Goal: Information Seeking & Learning: Check status

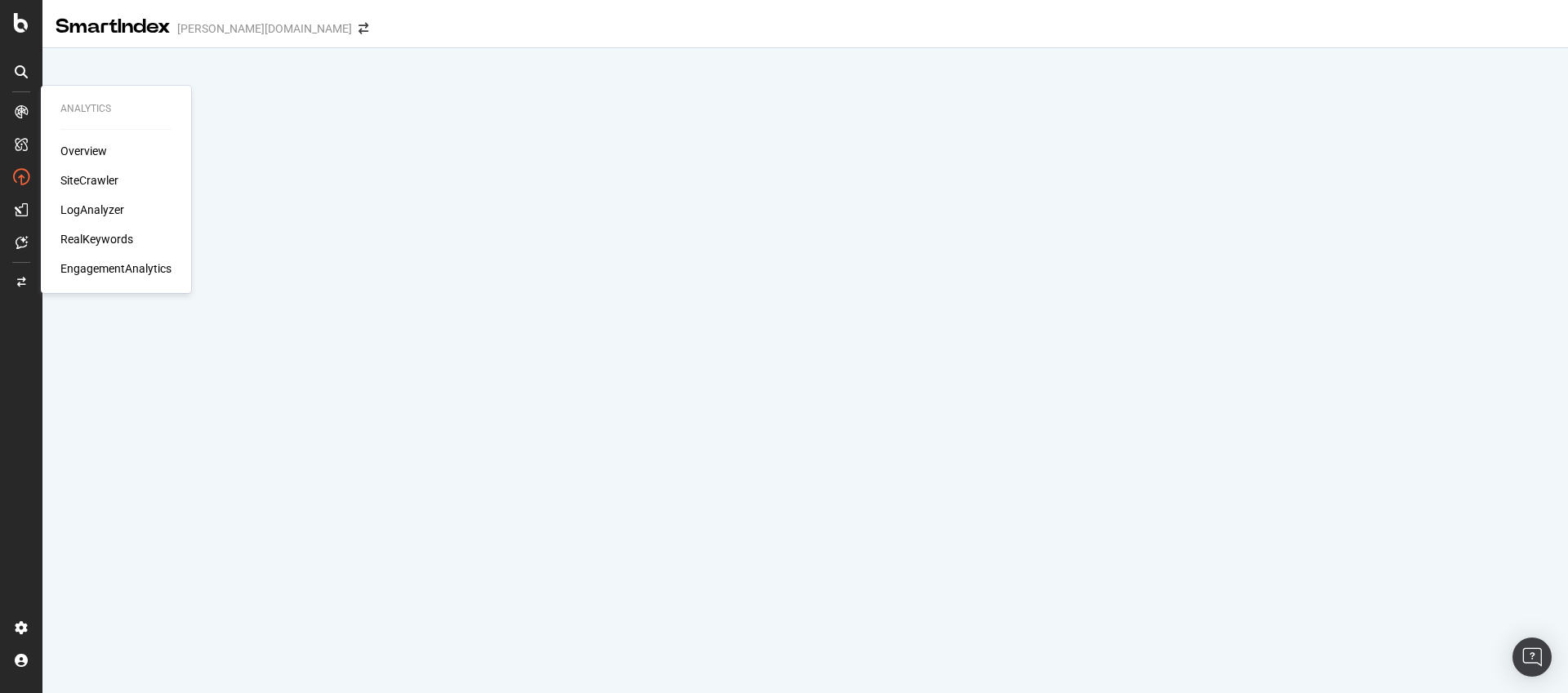
click at [67, 157] on div "Overview" at bounding box center [84, 151] width 47 height 16
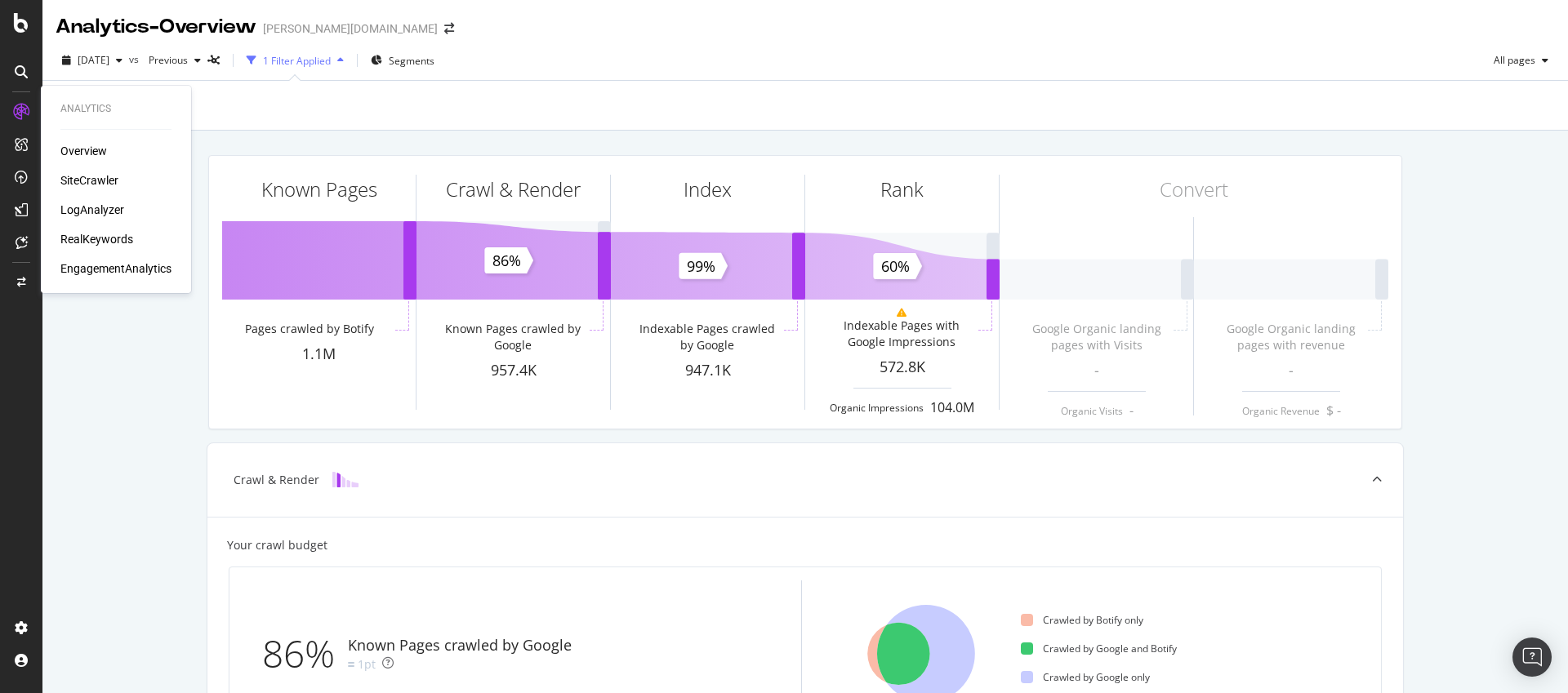
click at [87, 181] on div "SiteCrawler" at bounding box center [89, 180] width 58 height 16
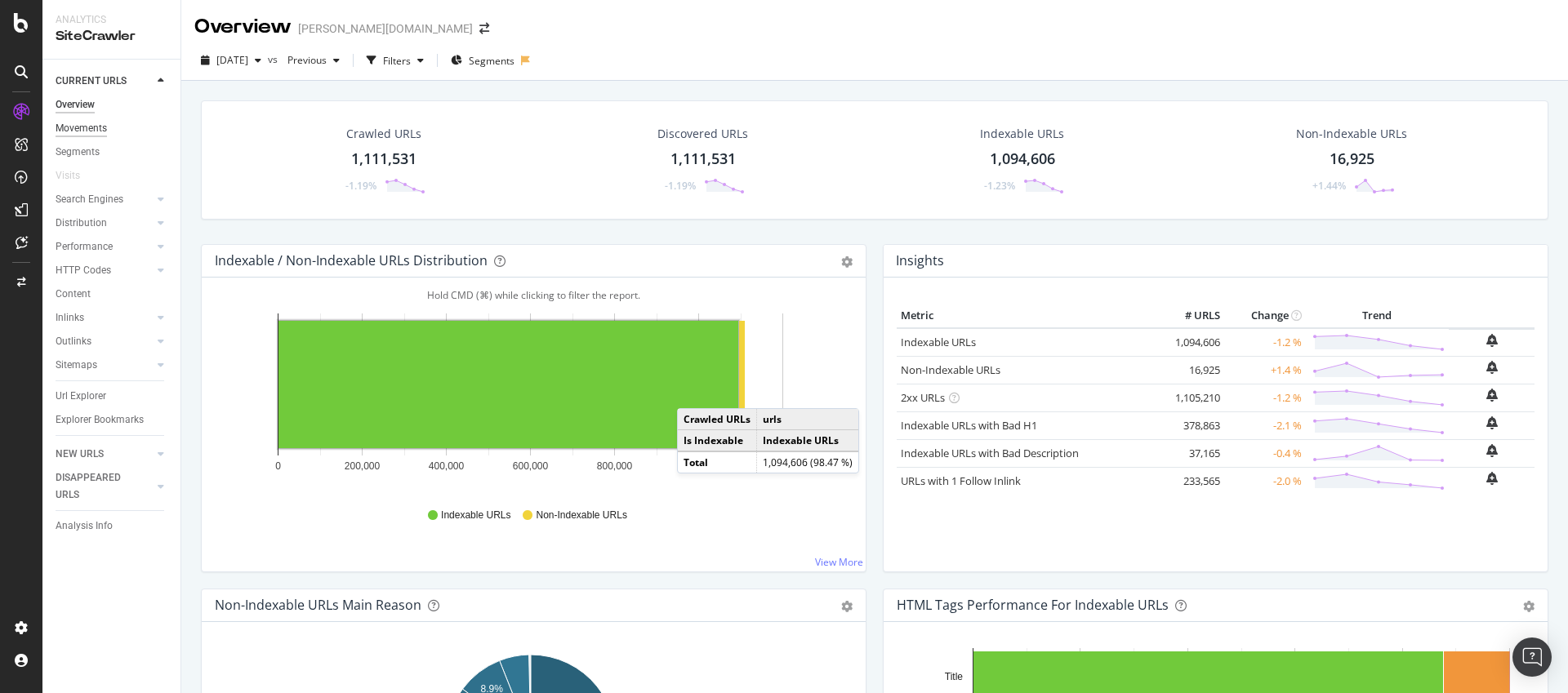
click at [103, 126] on div "Movements" at bounding box center [82, 128] width 52 height 17
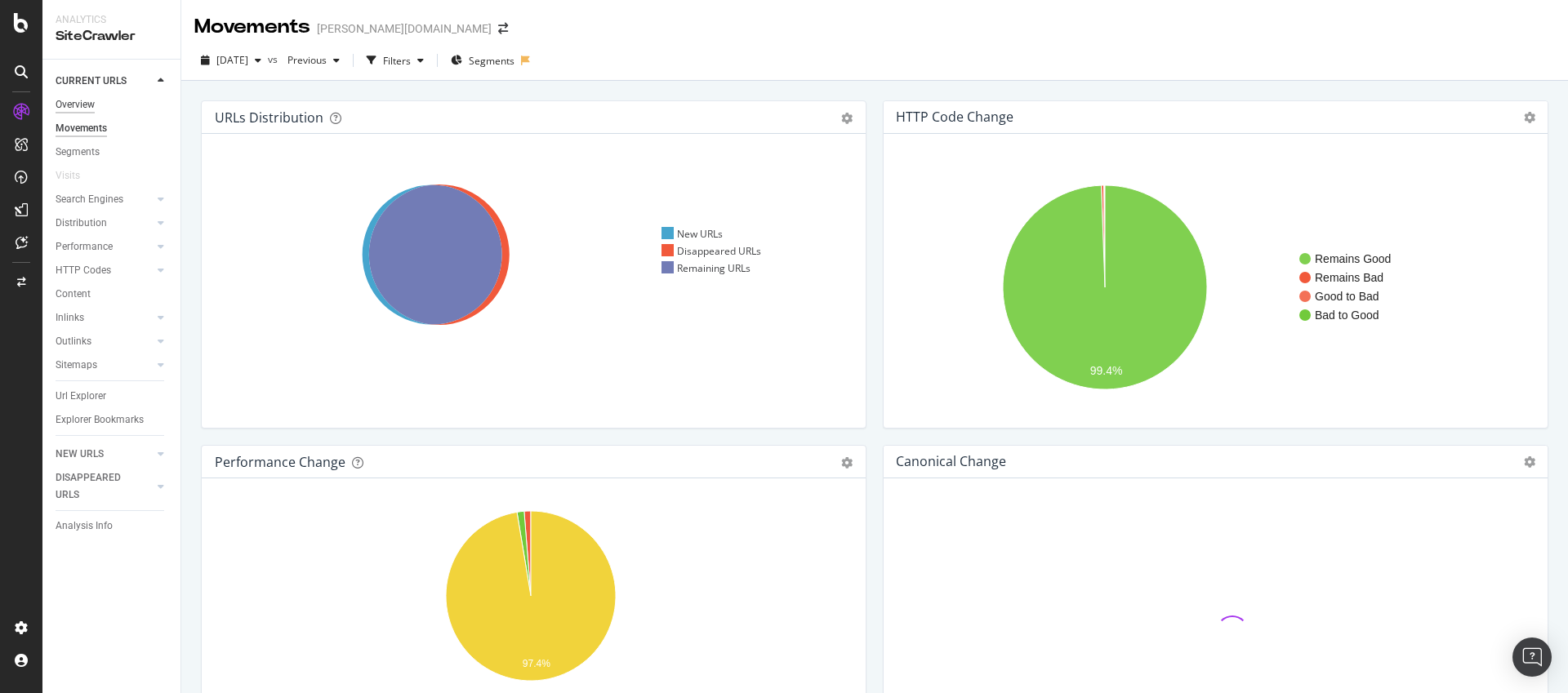
click at [80, 106] on div "Overview" at bounding box center [75, 104] width 39 height 17
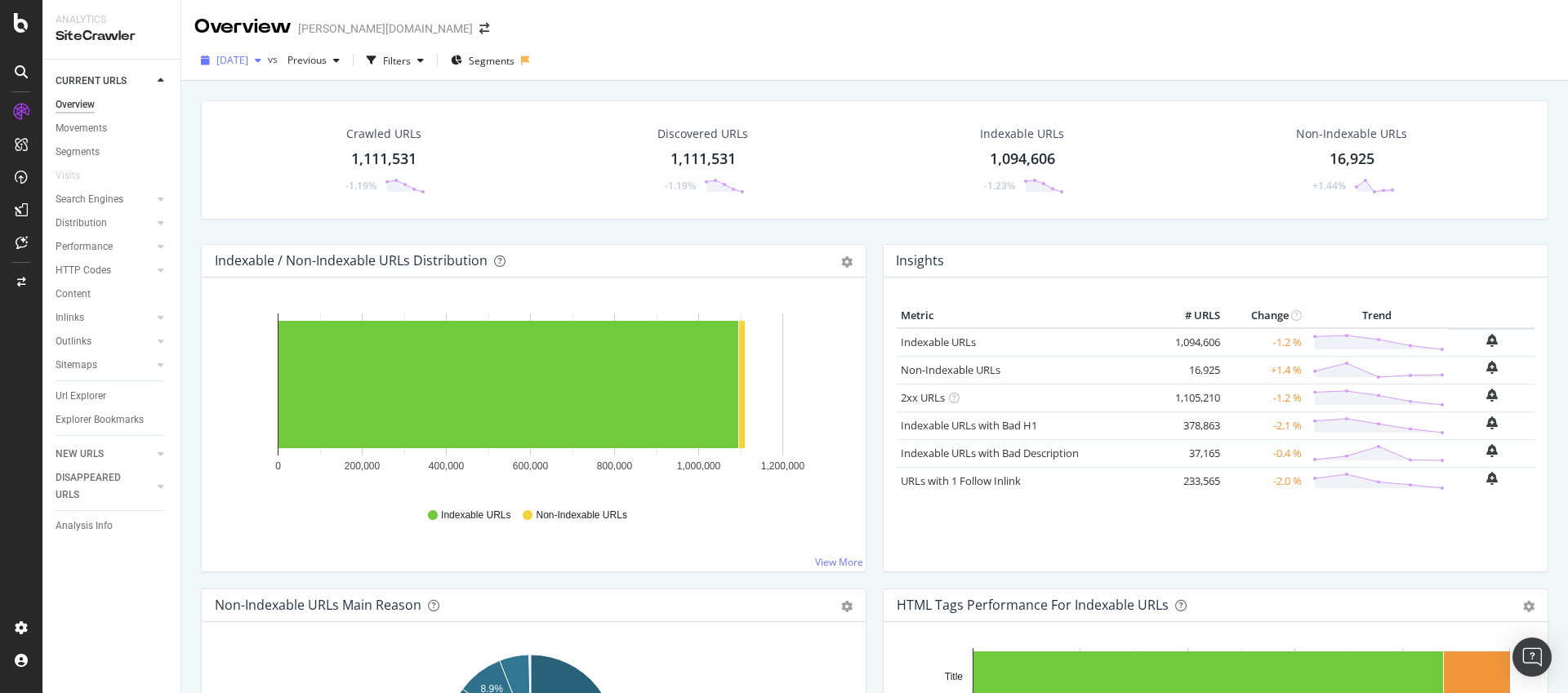
click at [249, 66] on span "[DATE]" at bounding box center [233, 60] width 32 height 14
click at [293, 192] on div "[DATE]" at bounding box center [261, 188] width 87 height 15
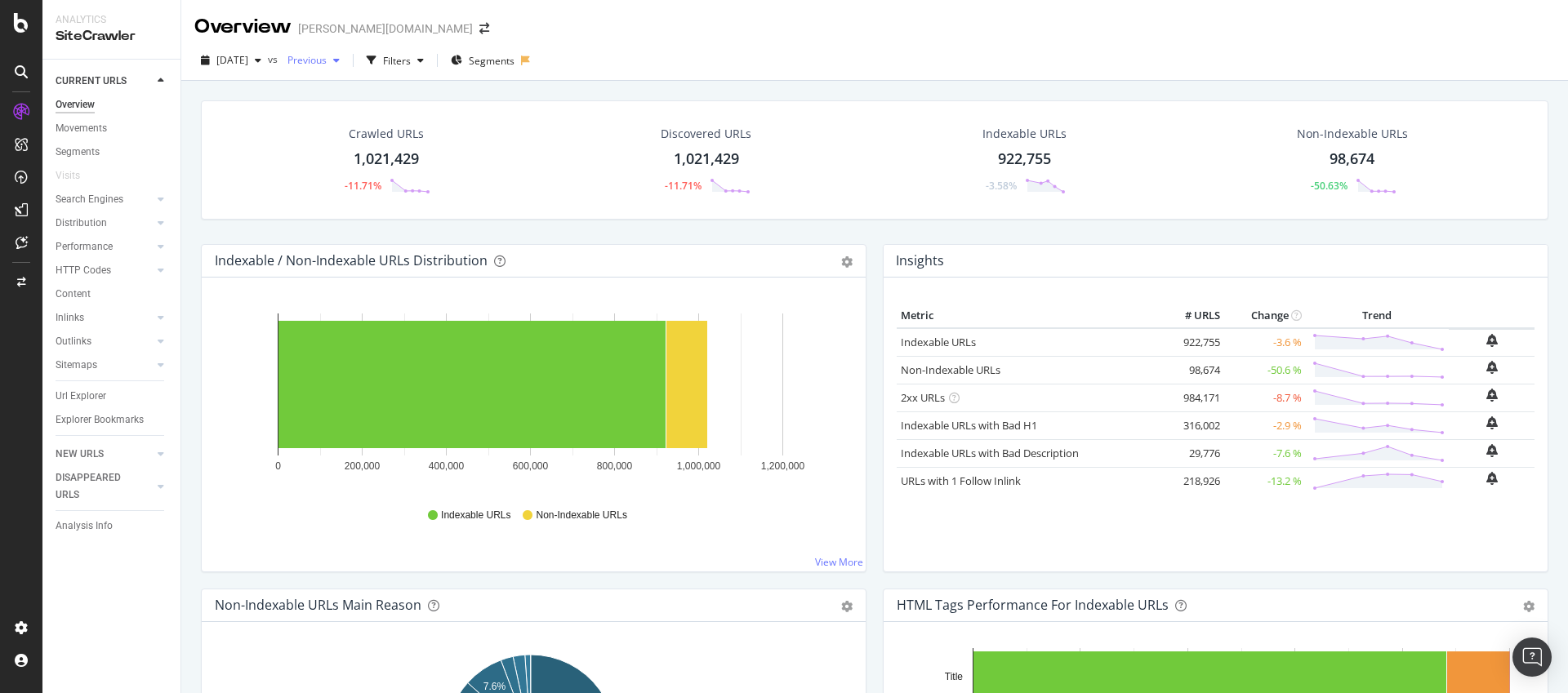
click at [327, 61] on span "Previous" at bounding box center [304, 60] width 46 height 14
click at [222, 144] on div "Crawled URLs 1,021,429 -11.71% Discovered URLs 1,021,429 -11.71% Indexable URLs…" at bounding box center [874, 160] width 1347 height 119
click at [344, 67] on div "Previous" at bounding box center [314, 60] width 66 height 25
click at [346, 69] on div "Previous" at bounding box center [314, 60] width 66 height 25
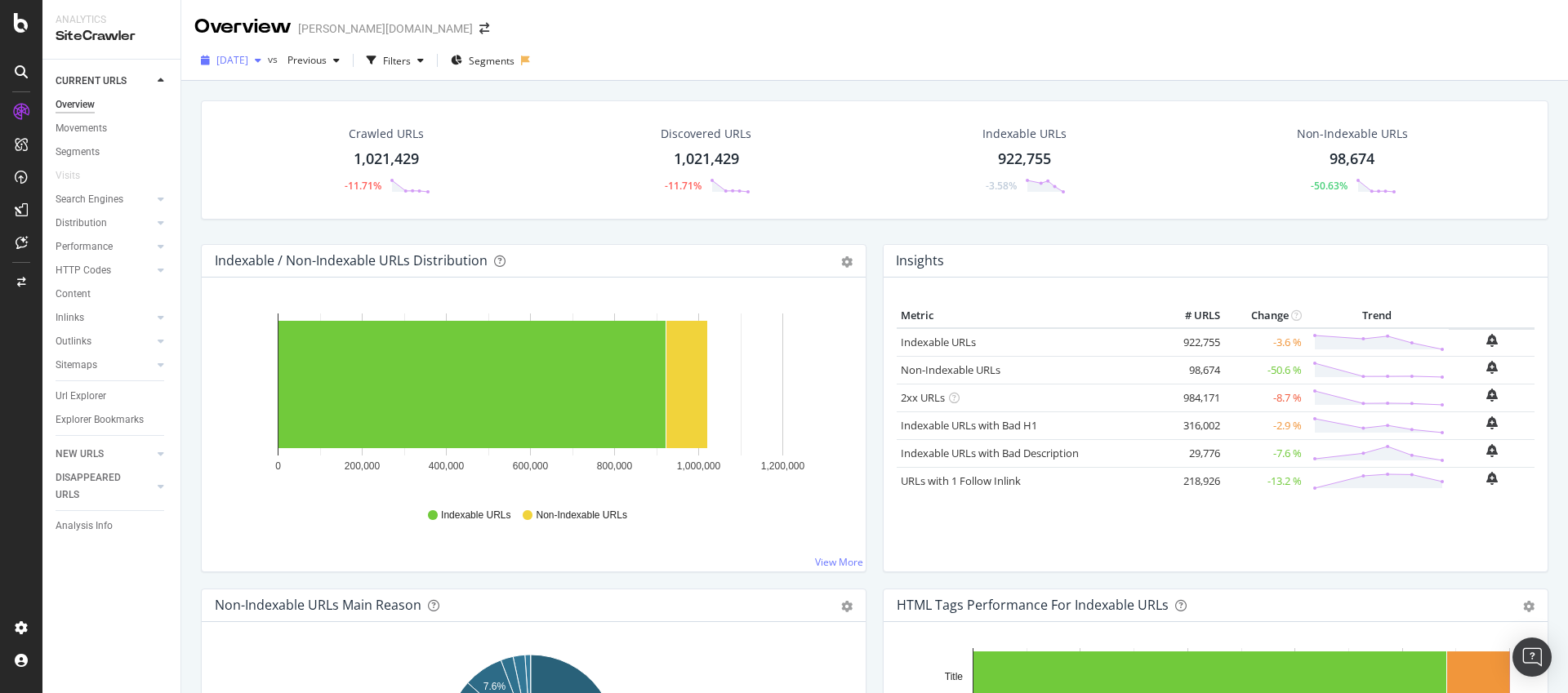
click at [261, 63] on icon "button" at bounding box center [258, 61] width 7 height 10
click at [279, 107] on div "[DATE] 1.1M URLs" at bounding box center [301, 119] width 194 height 24
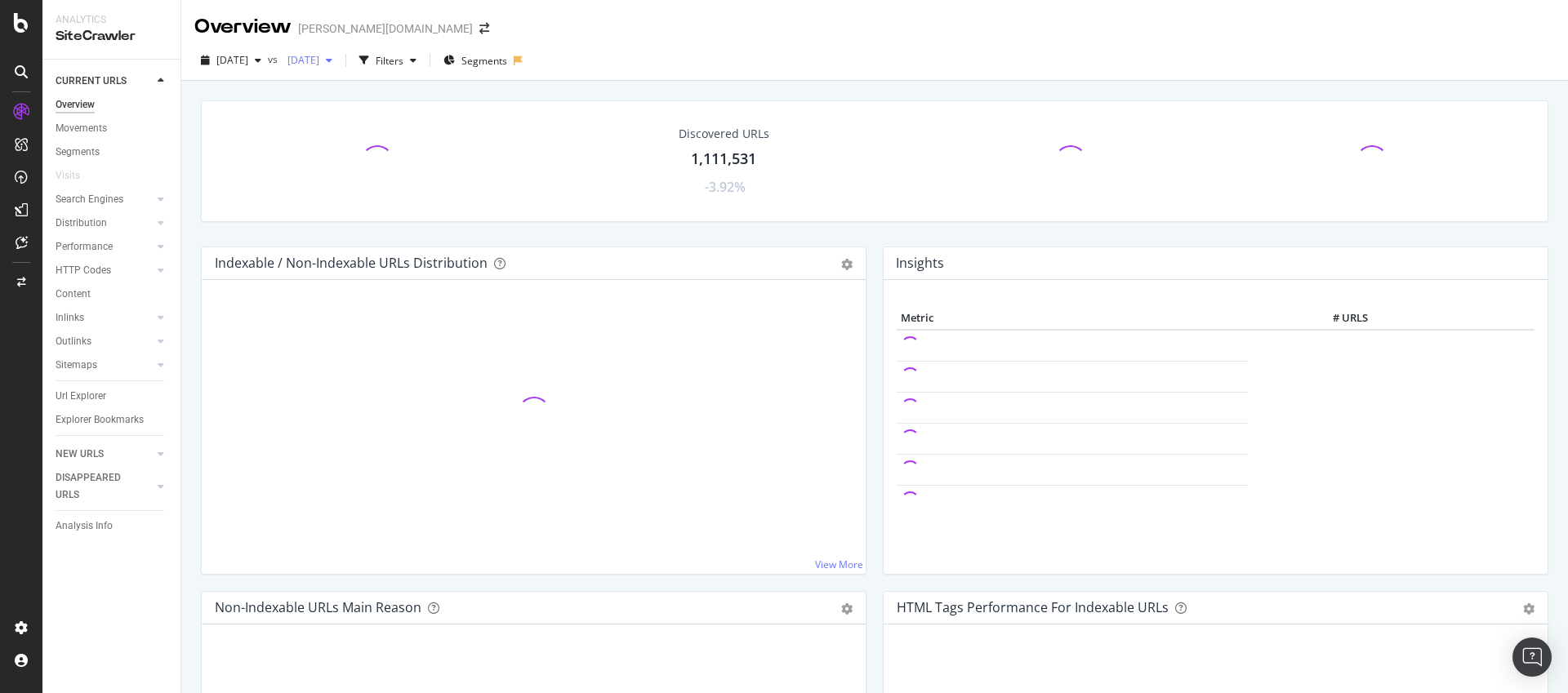
click at [319, 62] on span "[DATE]" at bounding box center [300, 60] width 39 height 14
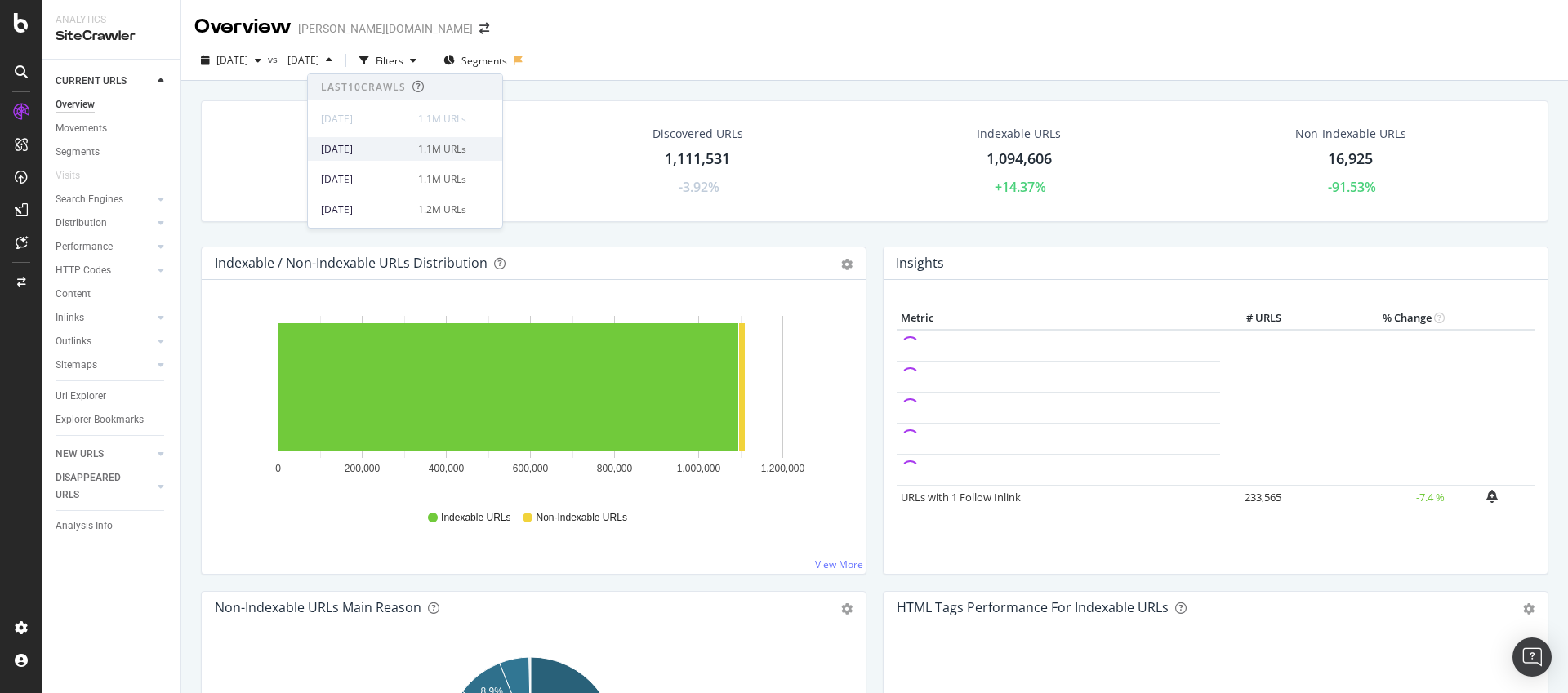
click at [366, 146] on div "[DATE]" at bounding box center [365, 149] width 87 height 15
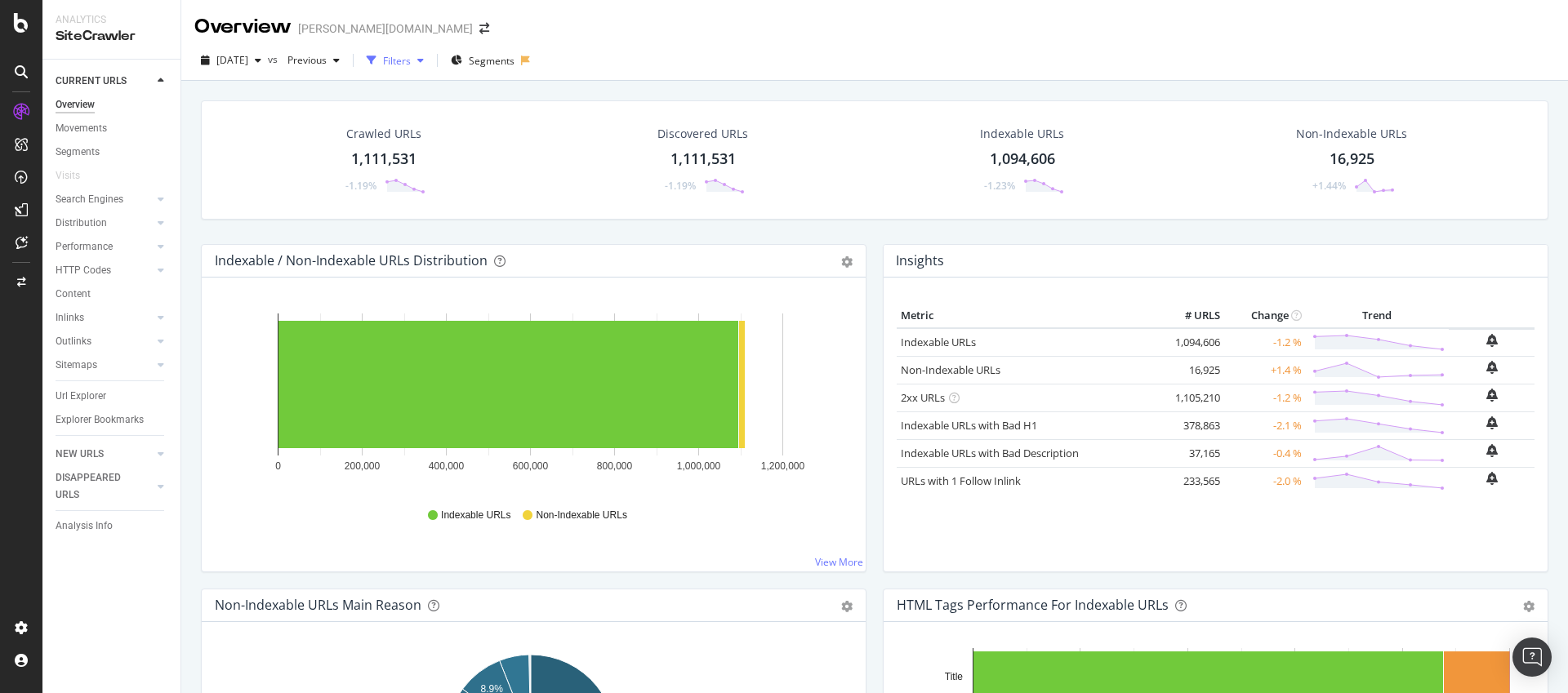
click at [411, 58] on div "Filters" at bounding box center [397, 61] width 28 height 14
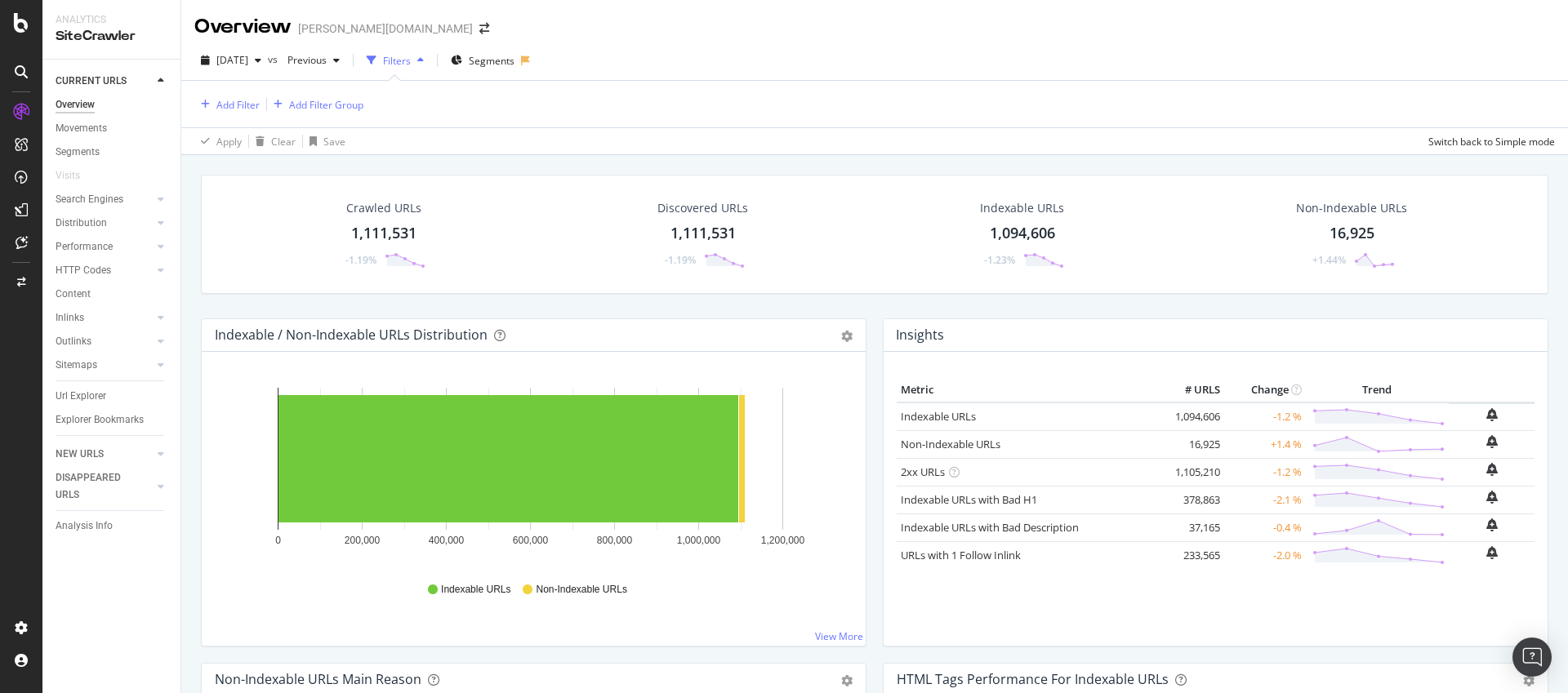
click at [411, 62] on div "Filters" at bounding box center [397, 61] width 28 height 14
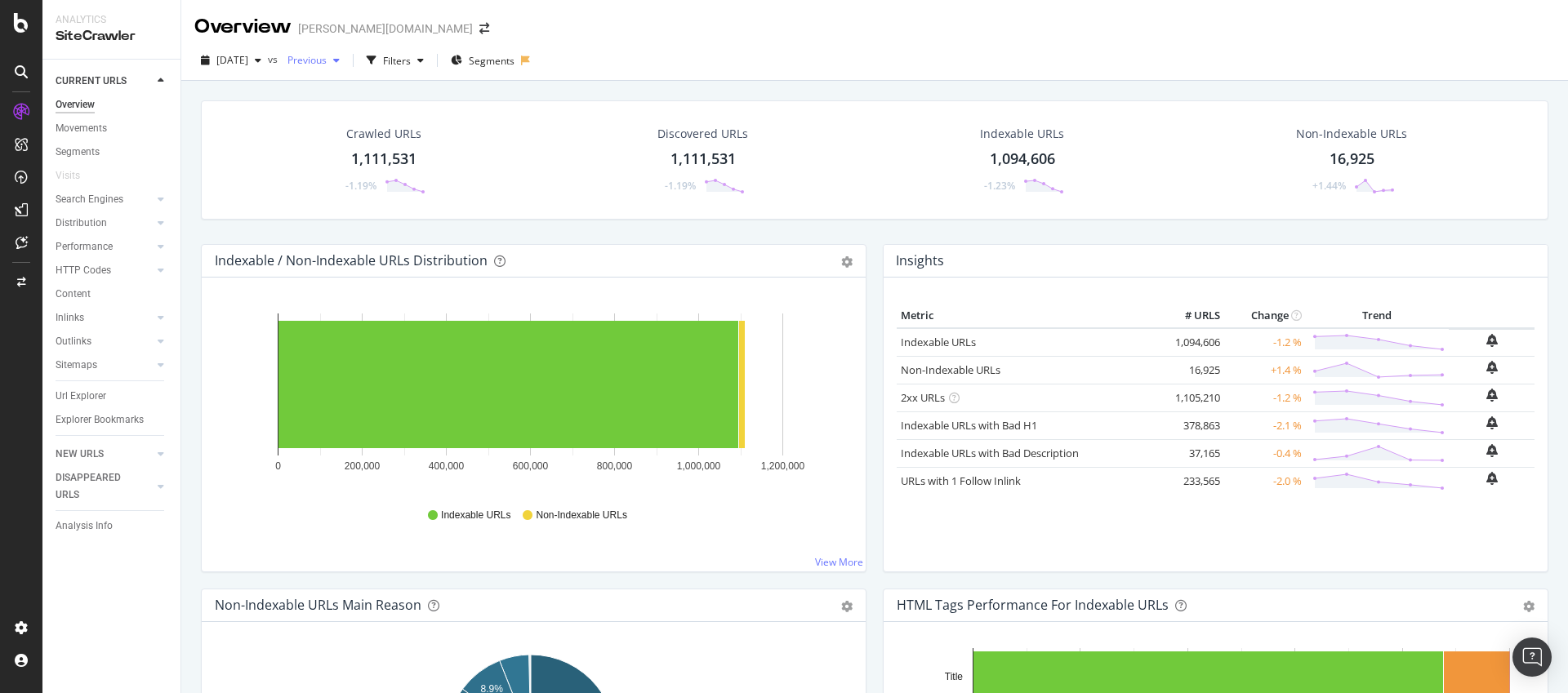
click at [327, 60] on span "Previous" at bounding box center [304, 60] width 46 height 14
click at [377, 167] on div "[DATE]" at bounding box center [365, 163] width 87 height 15
